Goal: Check status

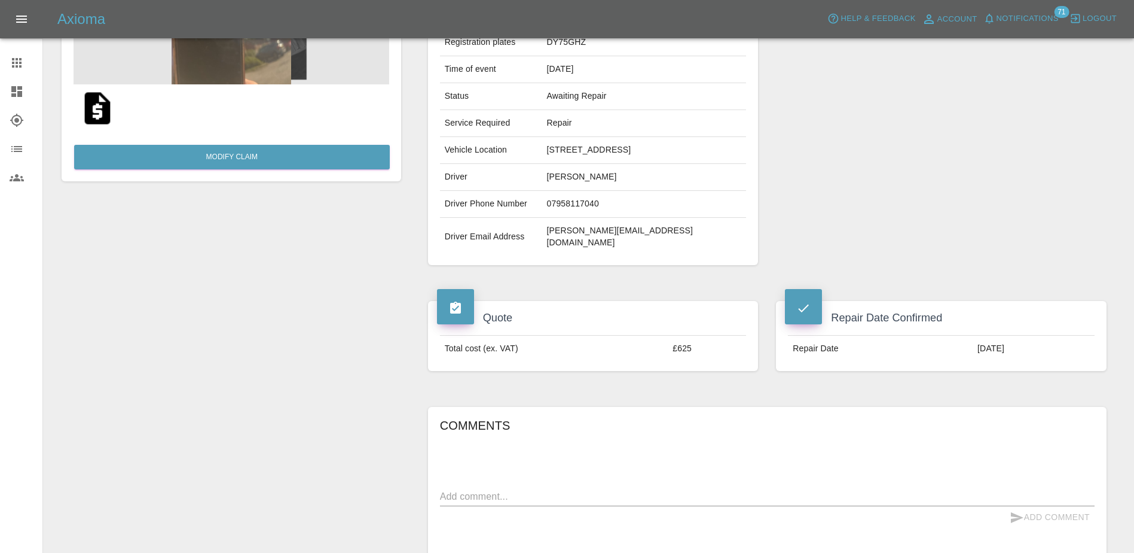
click at [7, 60] on link "Claims" at bounding box center [21, 62] width 42 height 29
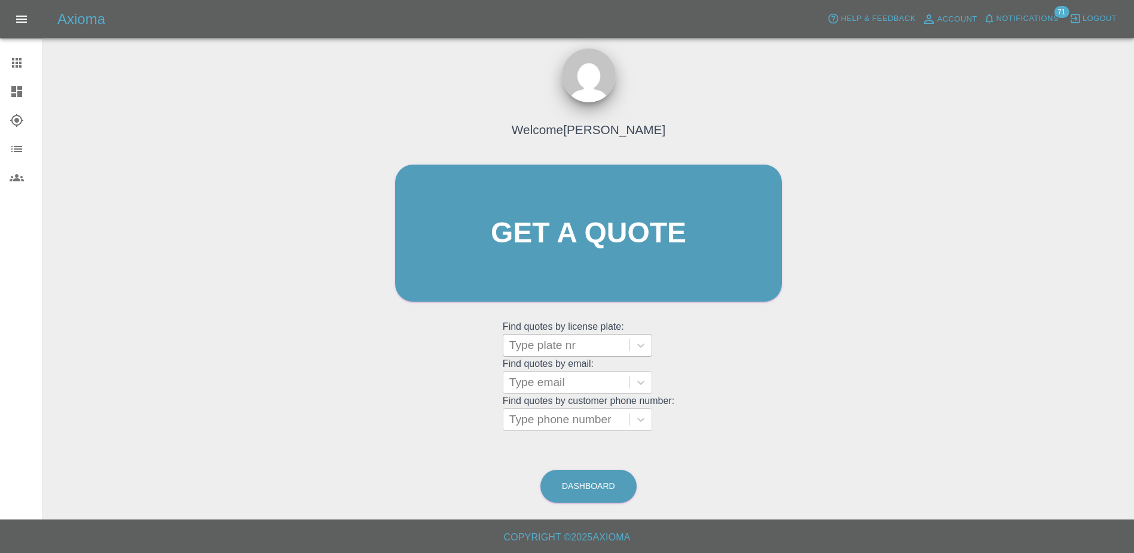
click at [566, 340] on div at bounding box center [566, 345] width 114 height 17
paste input "DY75ZYU"
type input "DY75ZYU"
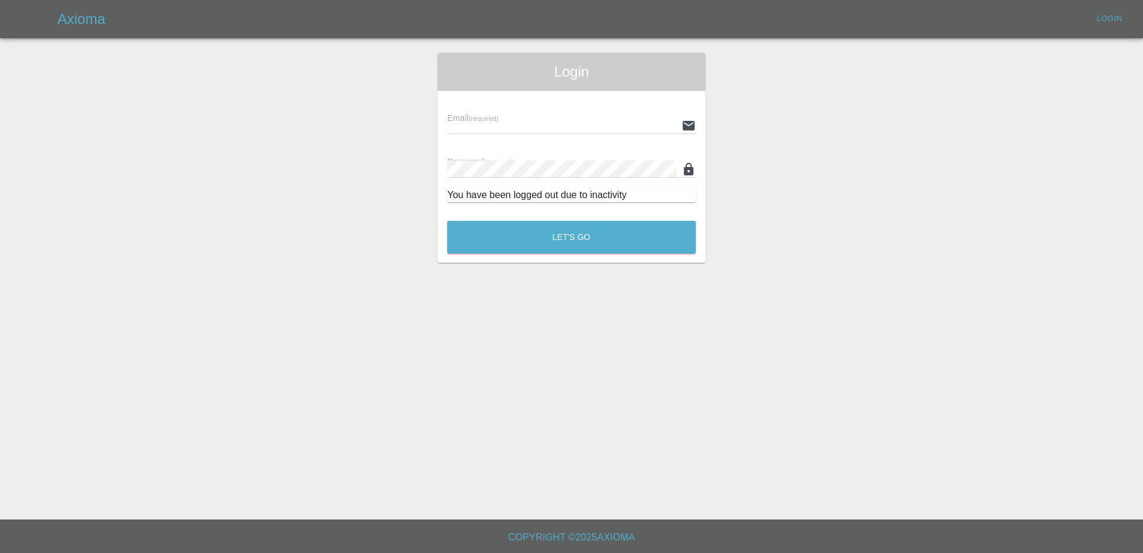
type input "[PERSON_NAME][EMAIL_ADDRESS][PERSON_NAME][DOMAIN_NAME]"
click at [545, 249] on button "Let's Go" at bounding box center [571, 237] width 249 height 33
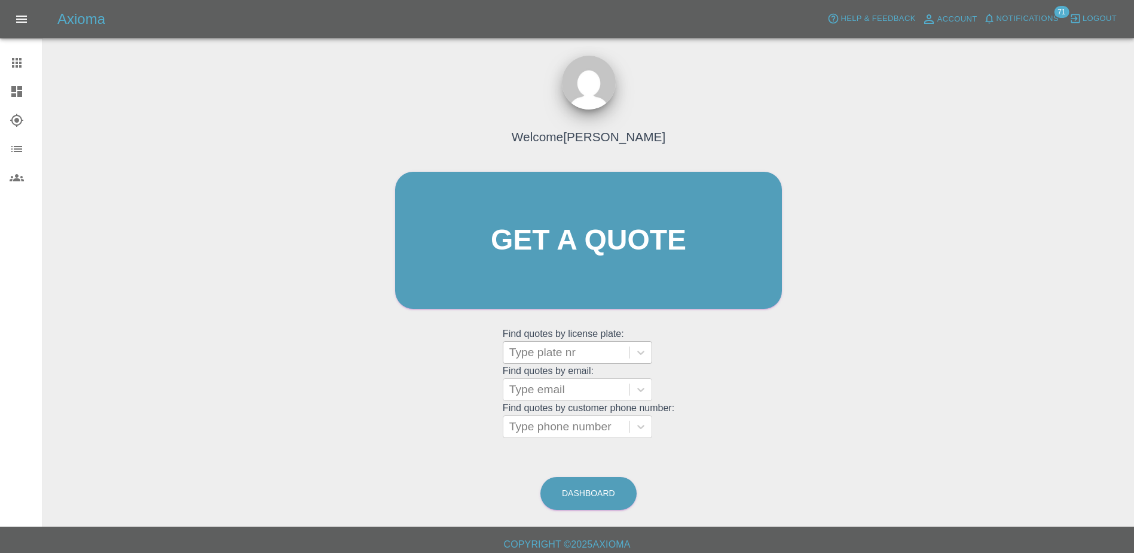
click at [534, 352] on div at bounding box center [566, 352] width 114 height 17
paste input "DY75ZYU"
type input "D"
drag, startPoint x: 887, startPoint y: 99, endPoint x: 463, endPoint y: 100, distance: 424.6
click at [887, 100] on div "Welcome [PERSON_NAME] Get a quote Get a quote Find quotes by license plate: Typ…" at bounding box center [589, 297] width 1072 height 429
